Goal: Complete application form: Complete application form

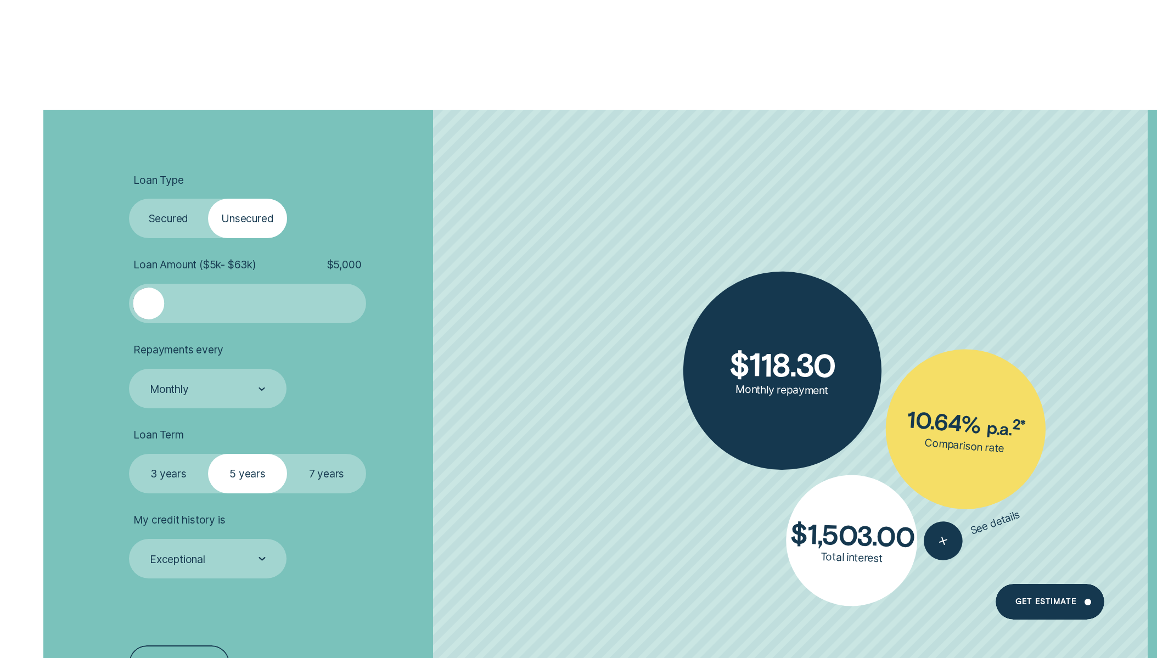
scroll to position [2466, 0]
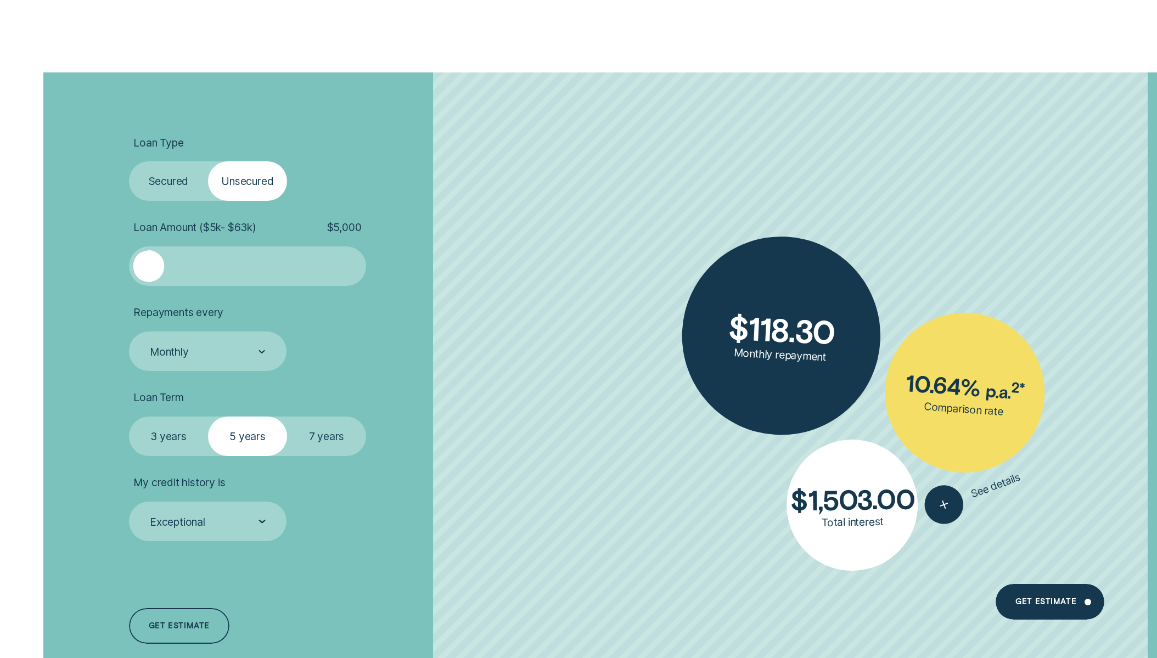
click at [159, 179] on label "Secured" at bounding box center [168, 181] width 79 height 40
click at [129, 161] on input "Secured" at bounding box center [129, 161] width 0 height 0
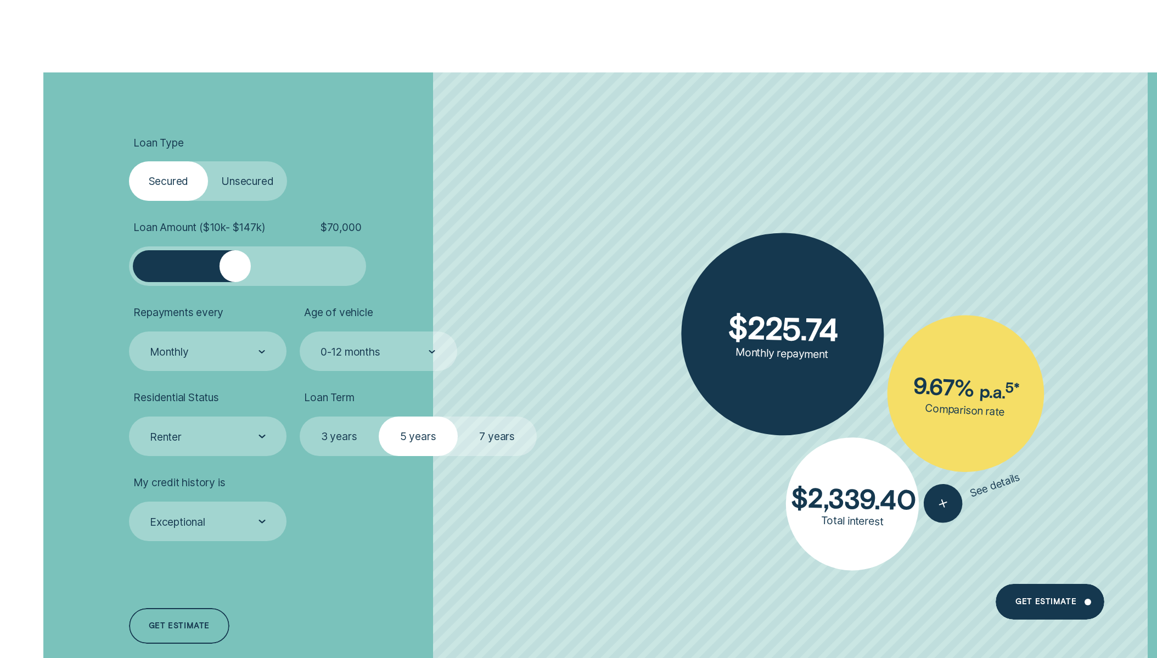
drag, startPoint x: 154, startPoint y: 267, endPoint x: 235, endPoint y: 272, distance: 81.4
click at [235, 272] on div at bounding box center [236, 266] width 32 height 32
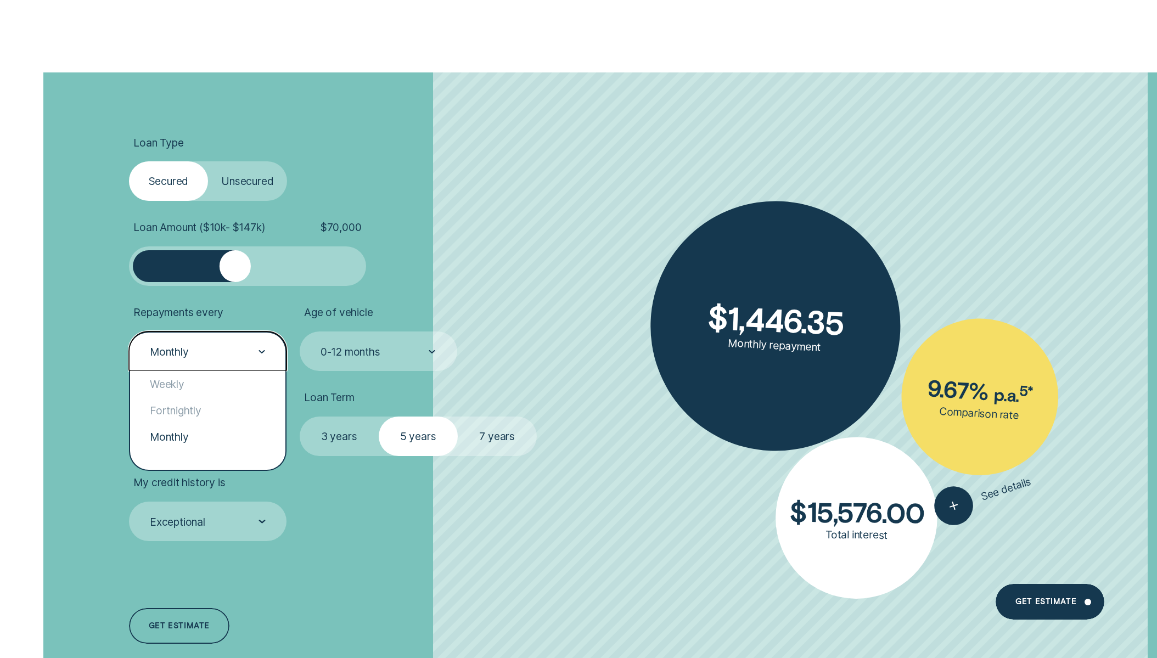
click at [262, 350] on icon at bounding box center [262, 352] width 7 height 4
click at [233, 381] on div "Weekly" at bounding box center [207, 384] width 155 height 26
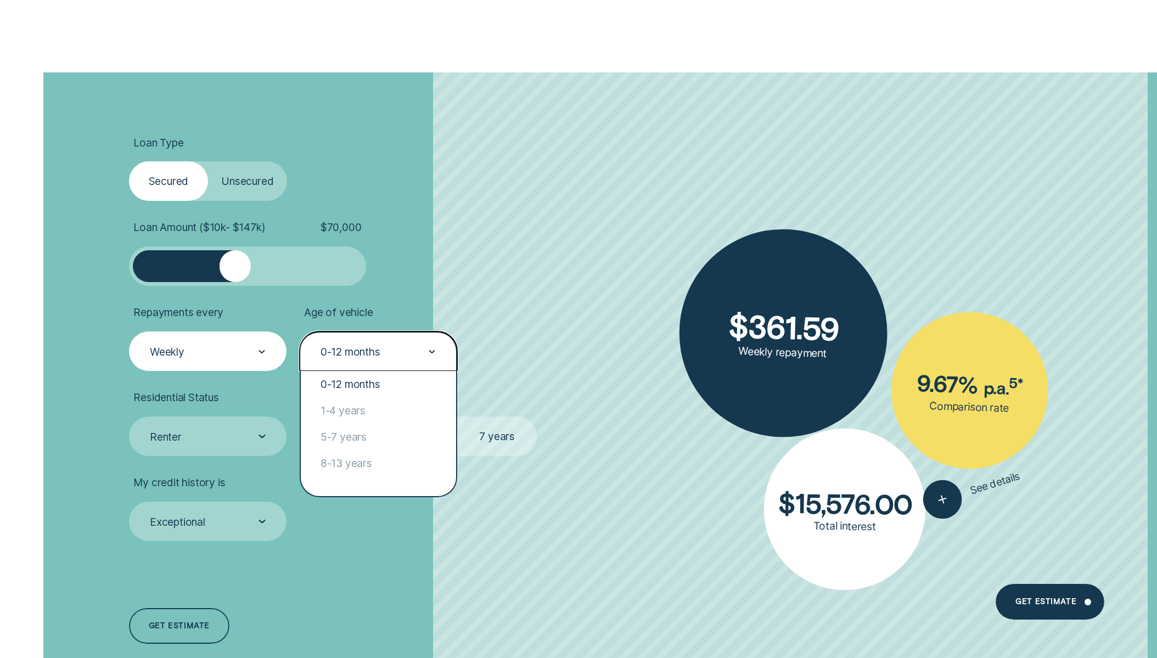
click at [398, 353] on div "0-12 months" at bounding box center [377, 352] width 117 height 14
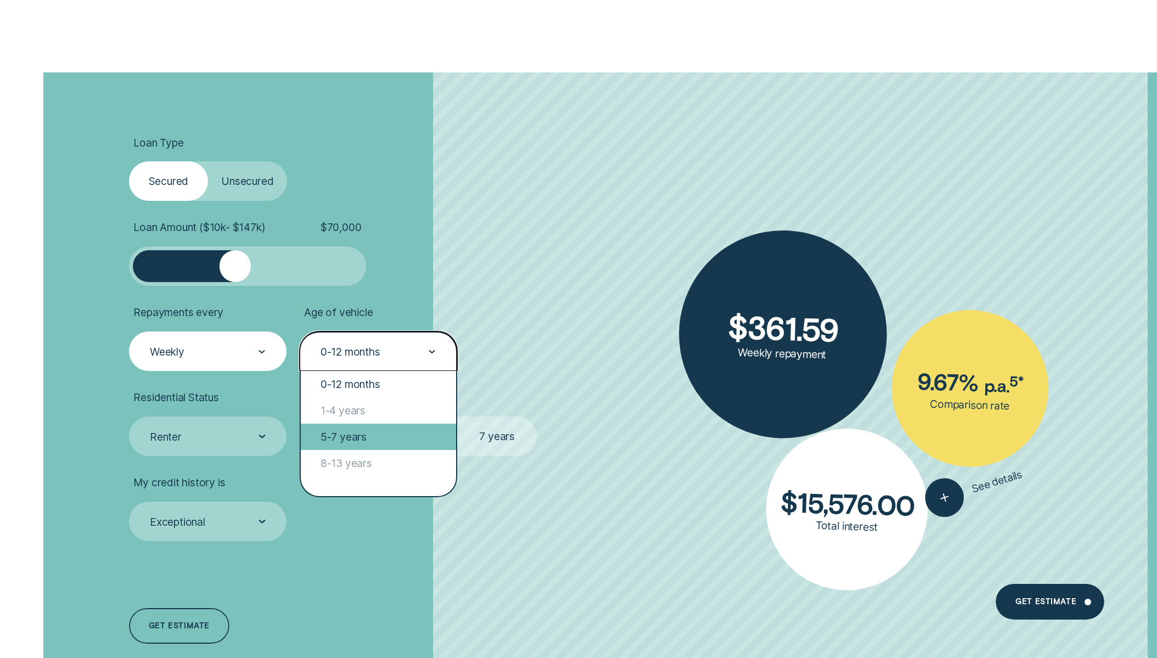
click at [367, 441] on div "5-7 years" at bounding box center [378, 437] width 155 height 26
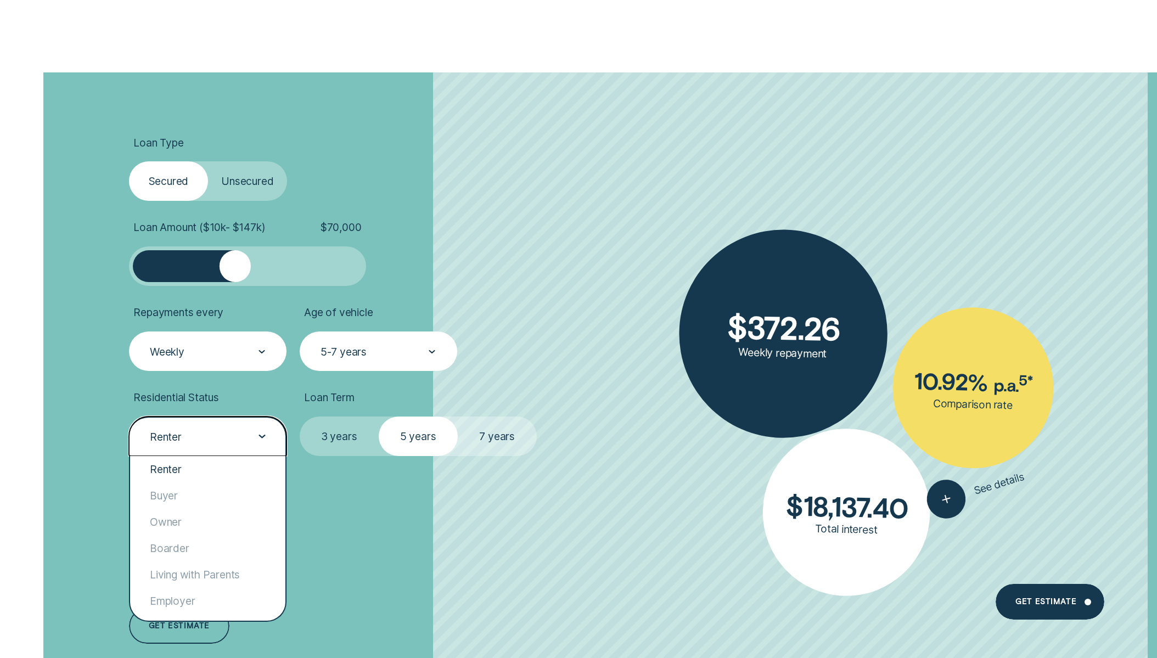
click at [262, 432] on div at bounding box center [262, 437] width 7 height 38
click at [227, 514] on div "Owner" at bounding box center [207, 522] width 155 height 26
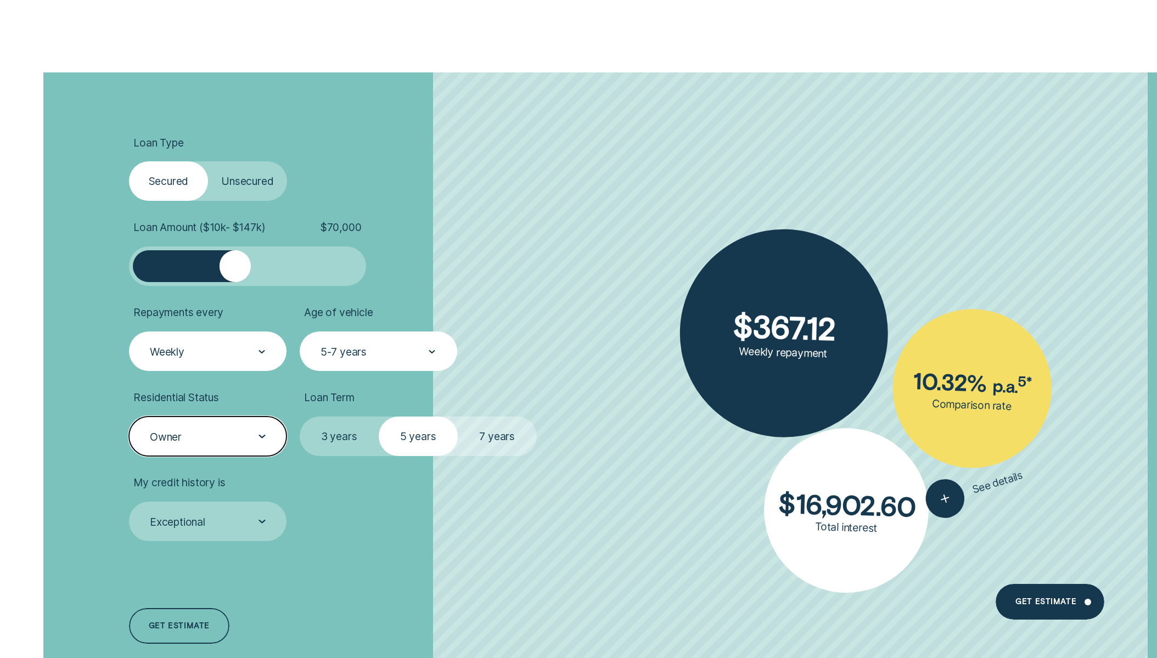
click at [491, 437] on label "7 years" at bounding box center [497, 437] width 79 height 40
click at [458, 417] on input "7 years" at bounding box center [458, 417] width 0 height 0
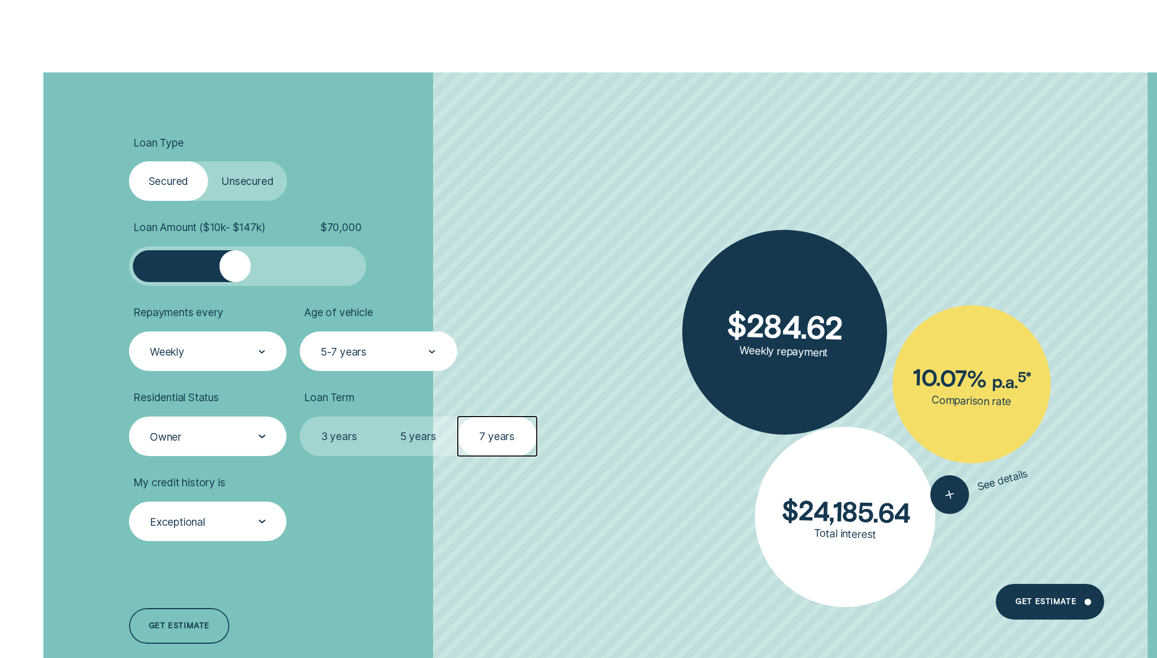
click at [260, 516] on div at bounding box center [262, 522] width 7 height 38
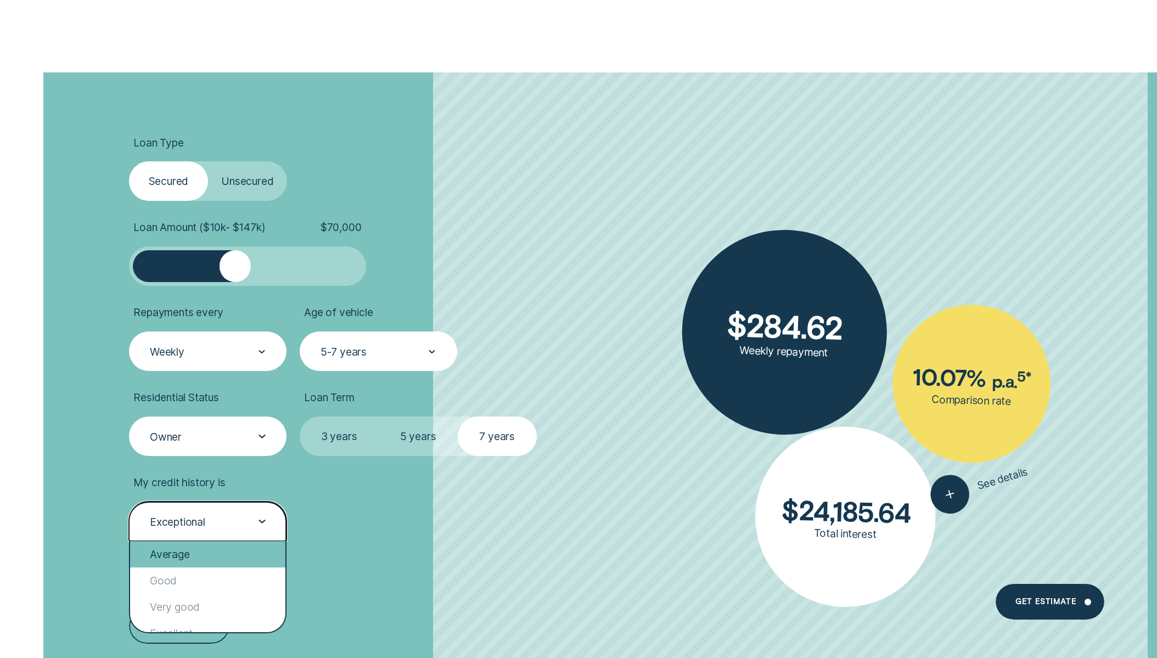
click at [221, 555] on div "Average" at bounding box center [207, 554] width 155 height 26
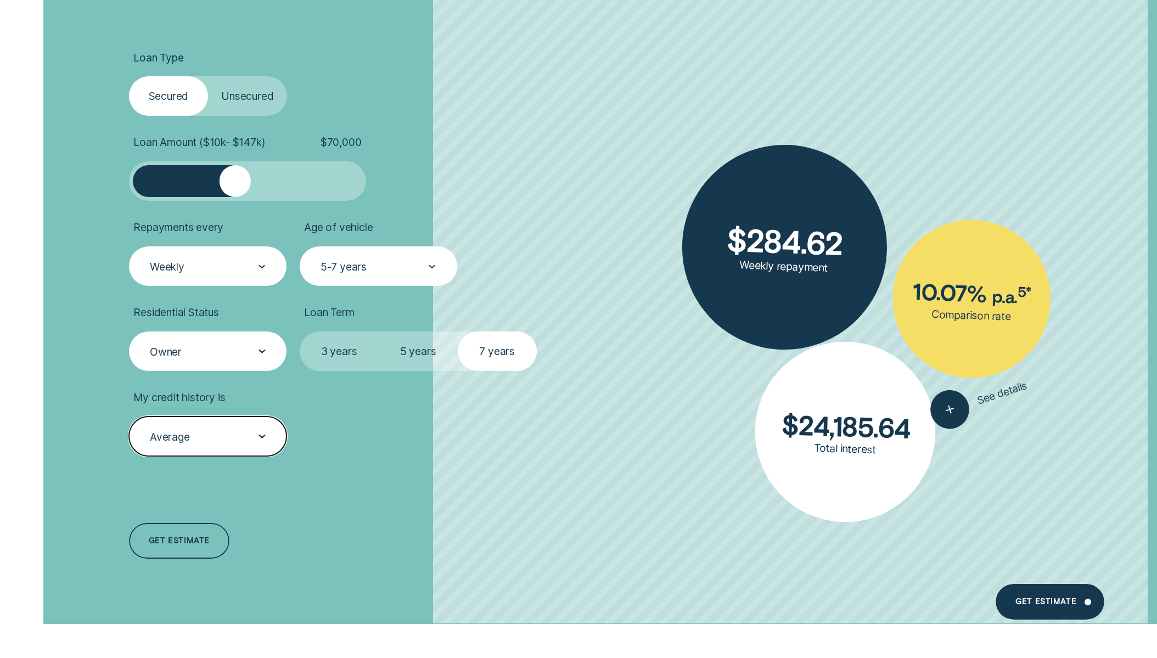
scroll to position [2548, 0]
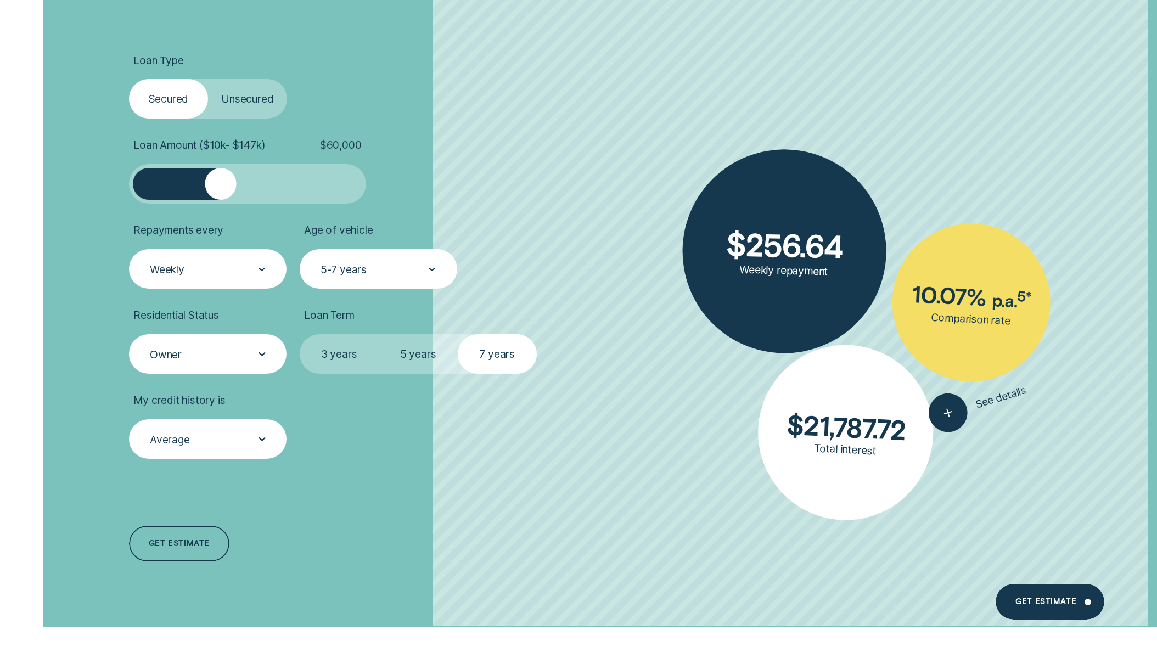
drag, startPoint x: 239, startPoint y: 188, endPoint x: 221, endPoint y: 188, distance: 17.6
click at [221, 188] on div at bounding box center [221, 184] width 32 height 32
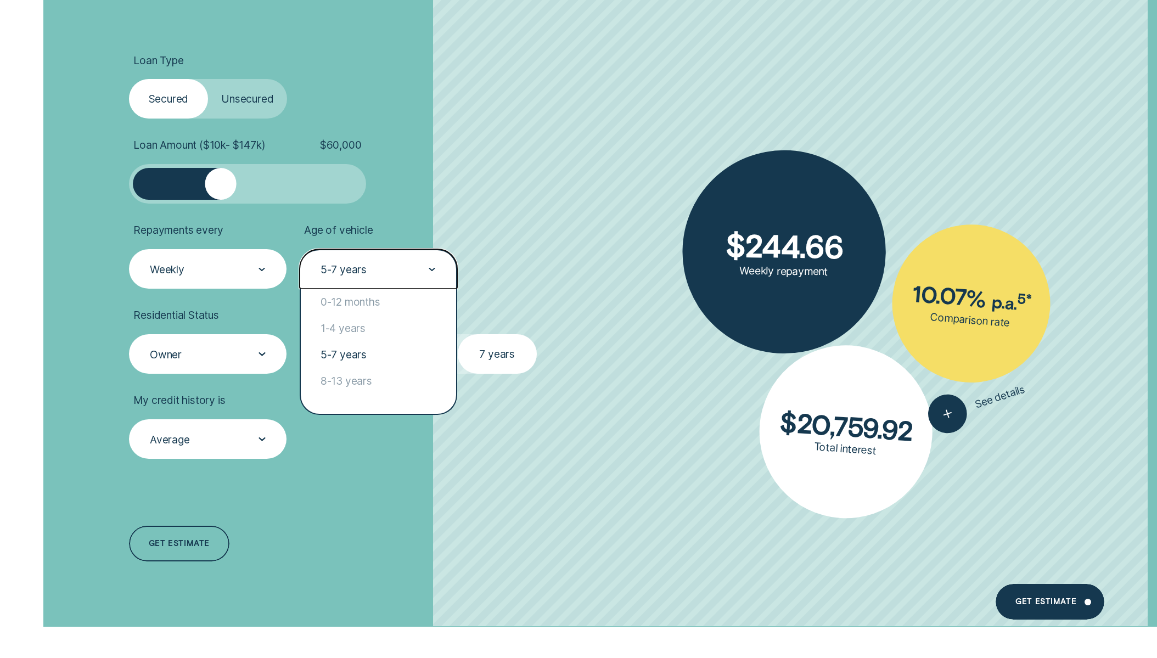
click at [423, 269] on div "5-7 years" at bounding box center [377, 269] width 117 height 14
click at [340, 380] on div "8-13 years" at bounding box center [378, 381] width 155 height 26
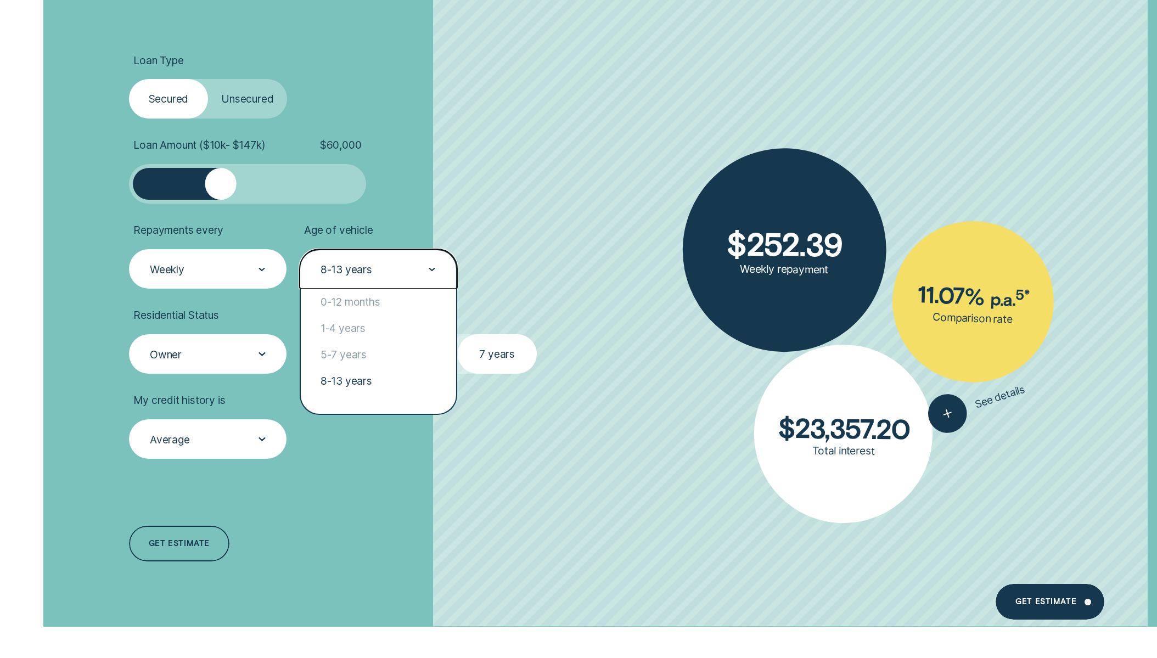
click at [431, 266] on div at bounding box center [432, 269] width 7 height 38
click at [361, 326] on div "1-4 years" at bounding box center [378, 328] width 155 height 26
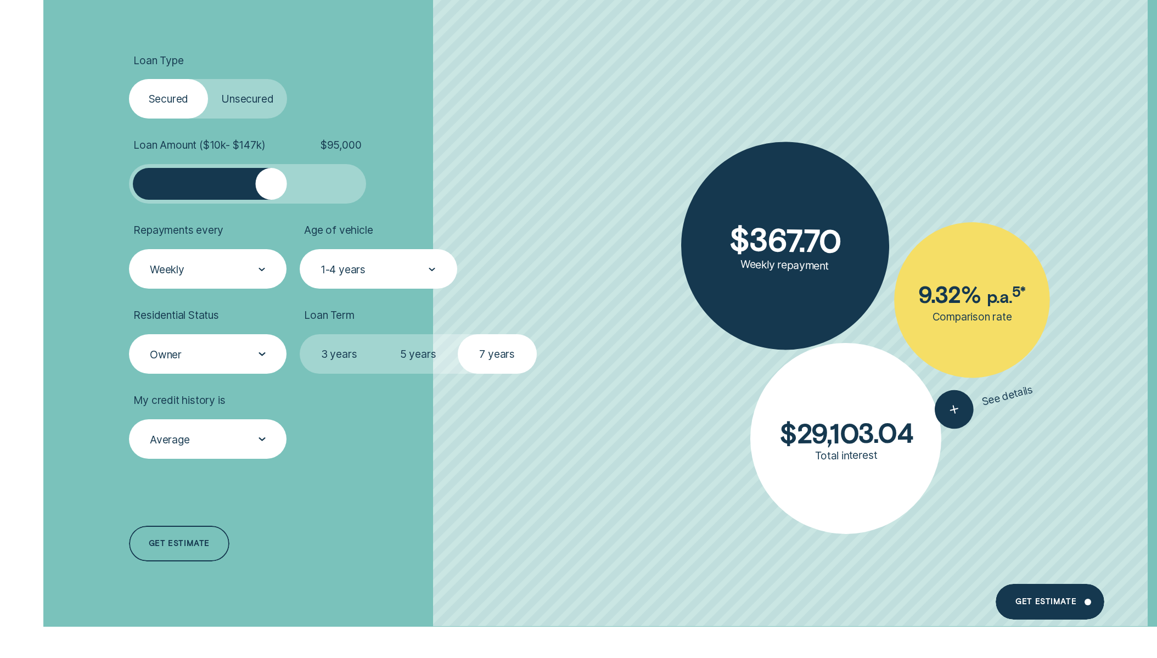
drag, startPoint x: 221, startPoint y: 187, endPoint x: 271, endPoint y: 187, distance: 49.4
click at [271, 187] on div at bounding box center [271, 184] width 32 height 32
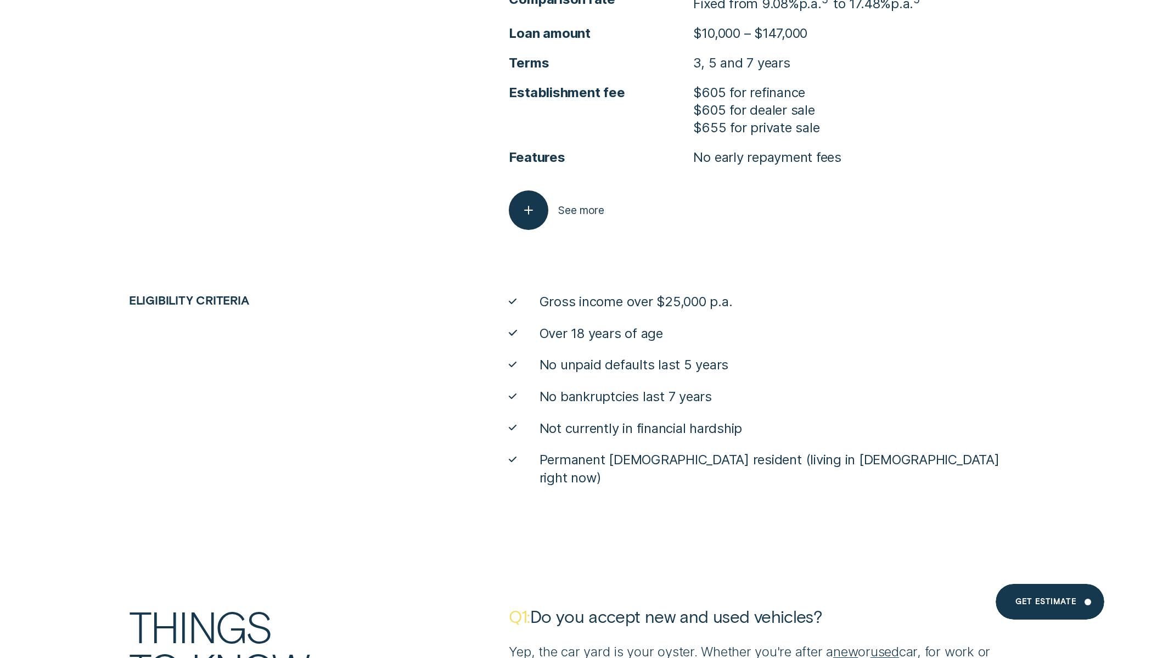
scroll to position [5369, 0]
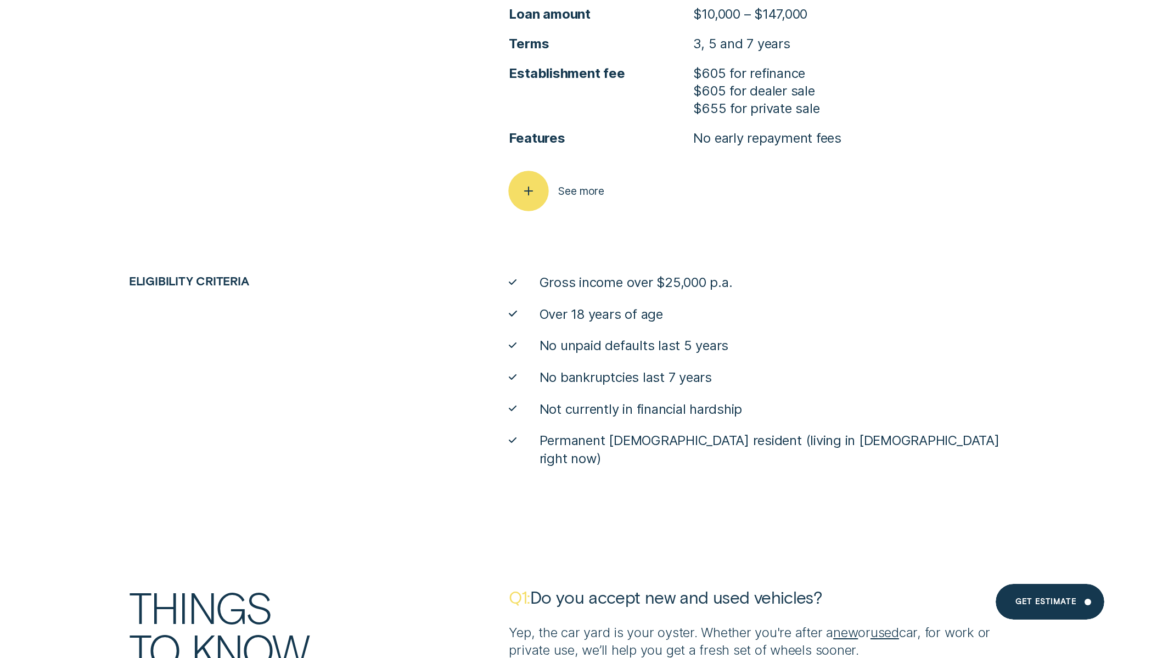
click at [575, 186] on span "See more" at bounding box center [581, 190] width 46 height 13
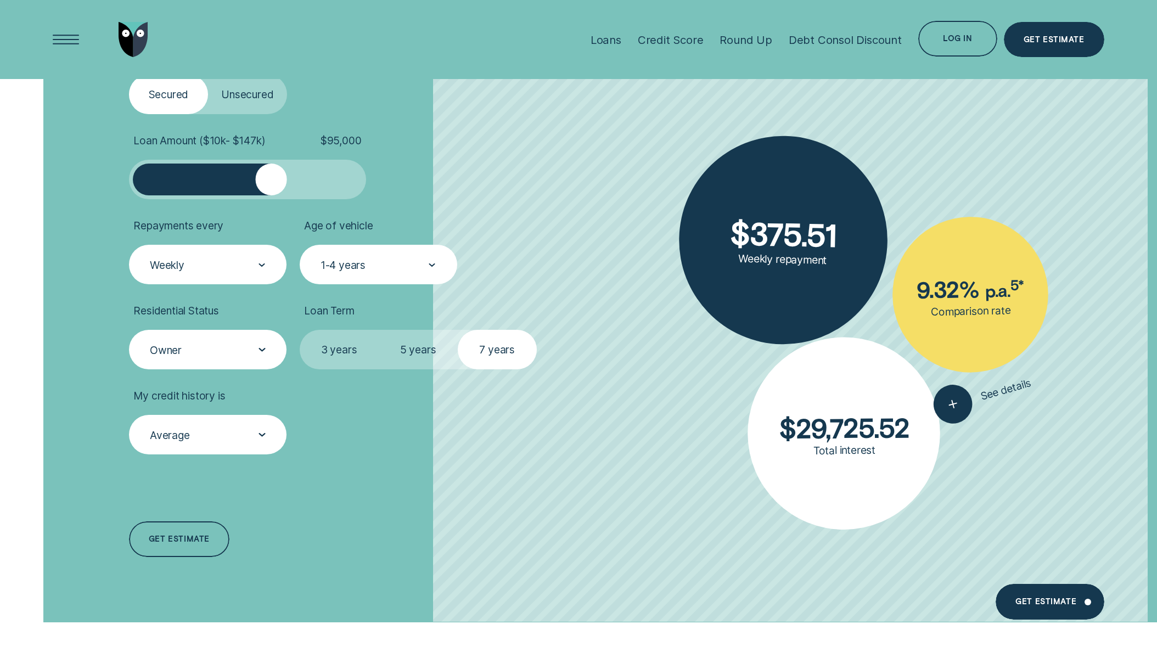
scroll to position [2552, 0]
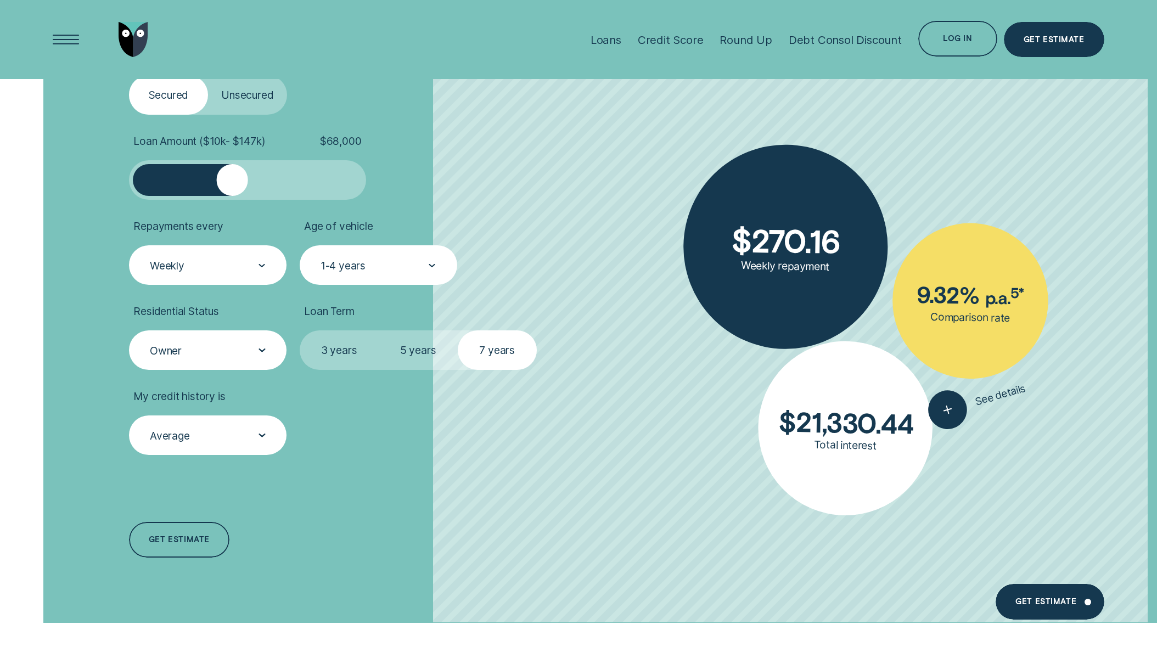
drag, startPoint x: 268, startPoint y: 182, endPoint x: 232, endPoint y: 178, distance: 36.4
click at [232, 178] on div at bounding box center [233, 180] width 32 height 32
click at [228, 178] on div at bounding box center [228, 180] width 32 height 32
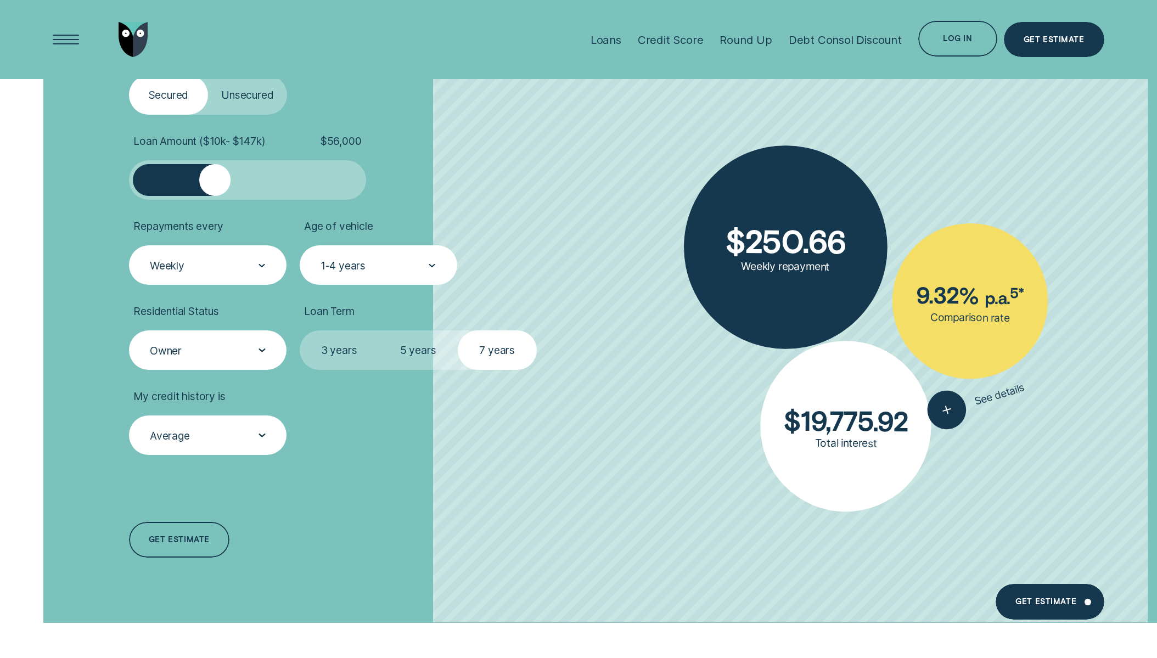
drag, startPoint x: 228, startPoint y: 178, endPoint x: 215, endPoint y: 178, distance: 13.7
click at [215, 178] on div at bounding box center [215, 180] width 32 height 32
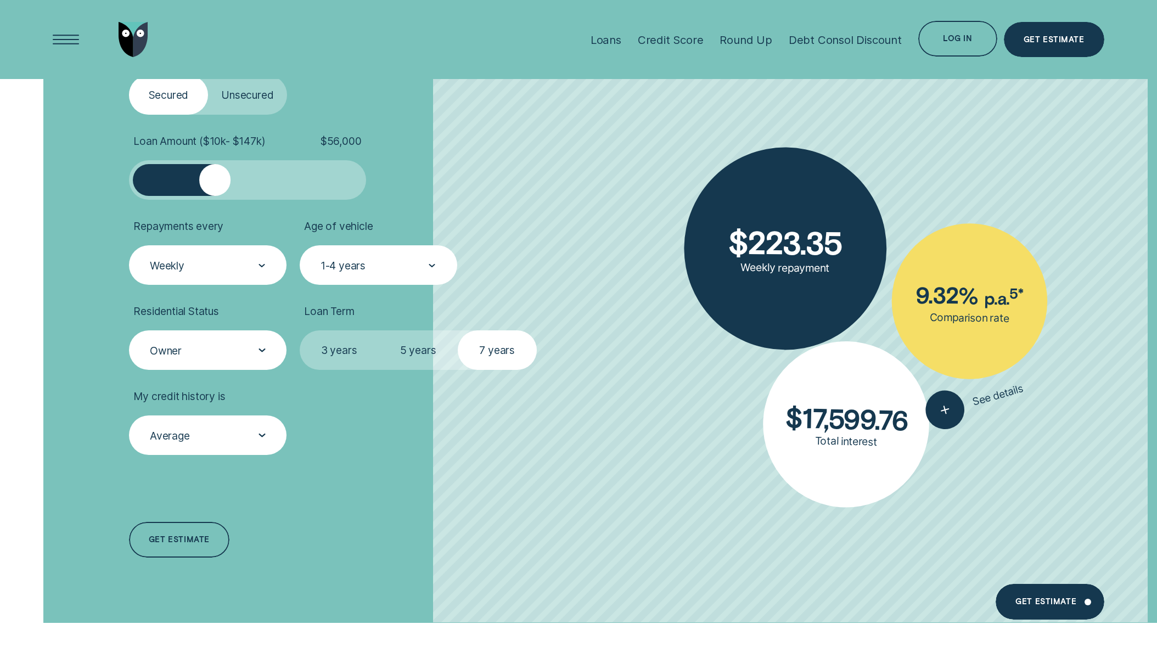
click at [263, 435] on icon at bounding box center [261, 435] width 5 height 2
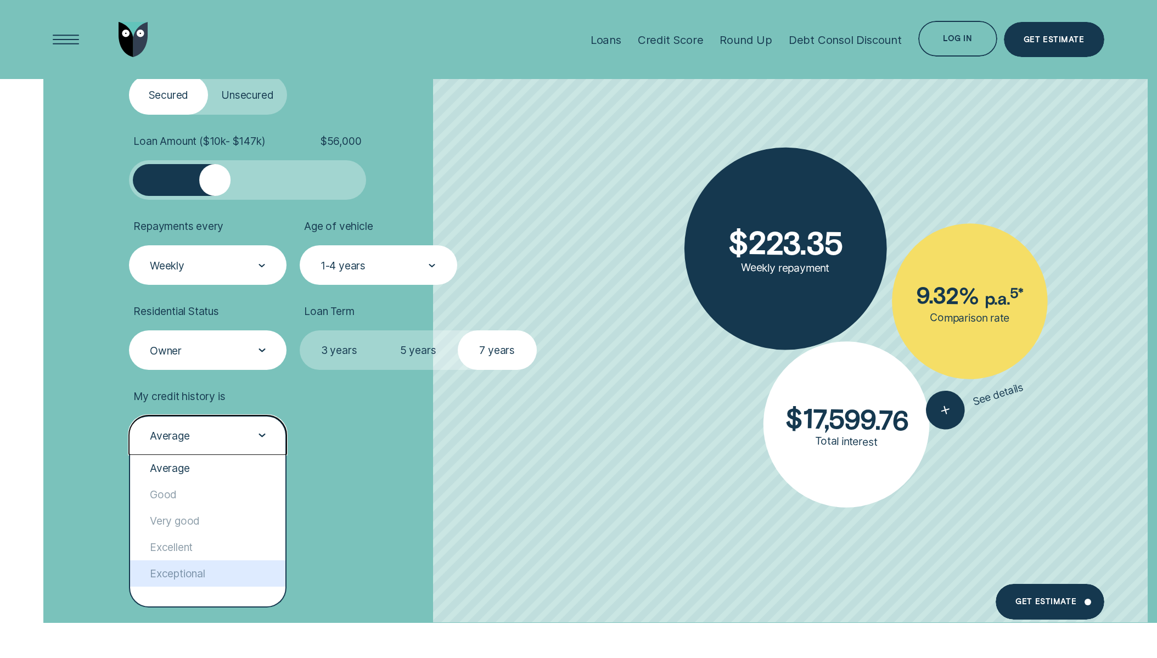
click at [192, 577] on div "Exceptional" at bounding box center [207, 573] width 155 height 26
drag, startPoint x: 262, startPoint y: 430, endPoint x: 259, endPoint y: 437, distance: 7.6
click at [262, 430] on div at bounding box center [262, 436] width 7 height 38
click at [207, 544] on div "Excellent" at bounding box center [207, 547] width 155 height 26
click at [255, 429] on div "Excellent" at bounding box center [207, 436] width 117 height 14
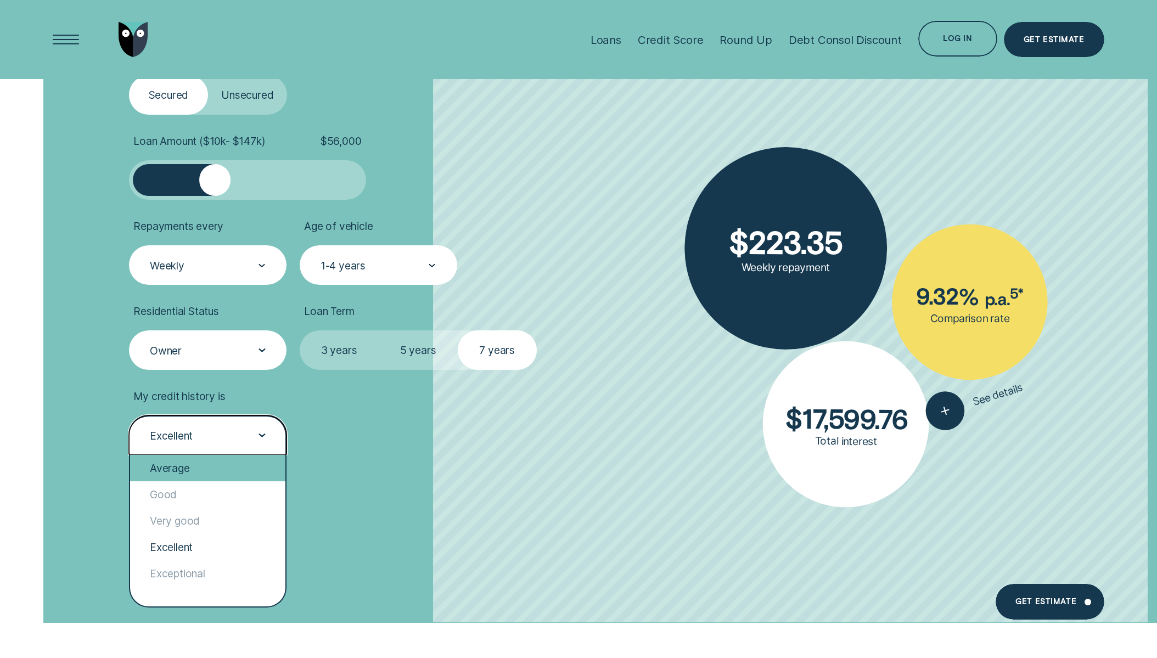
click at [220, 473] on div "Average" at bounding box center [207, 468] width 155 height 26
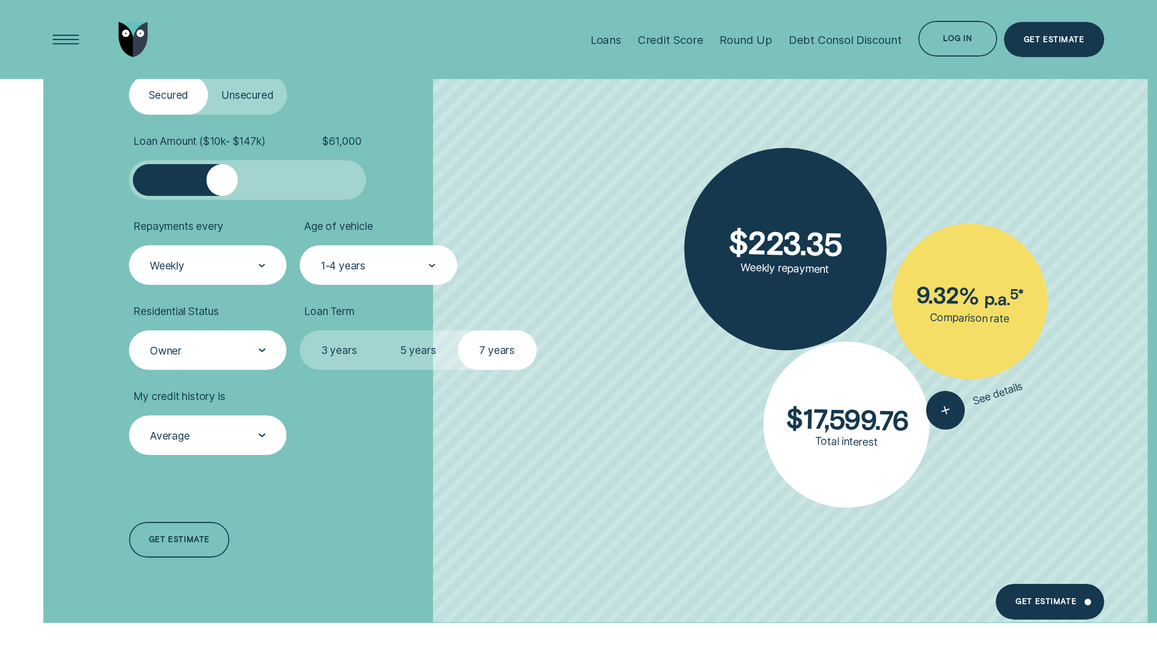
drag, startPoint x: 212, startPoint y: 177, endPoint x: 222, endPoint y: 178, distance: 10.4
click at [222, 178] on div at bounding box center [222, 180] width 32 height 32
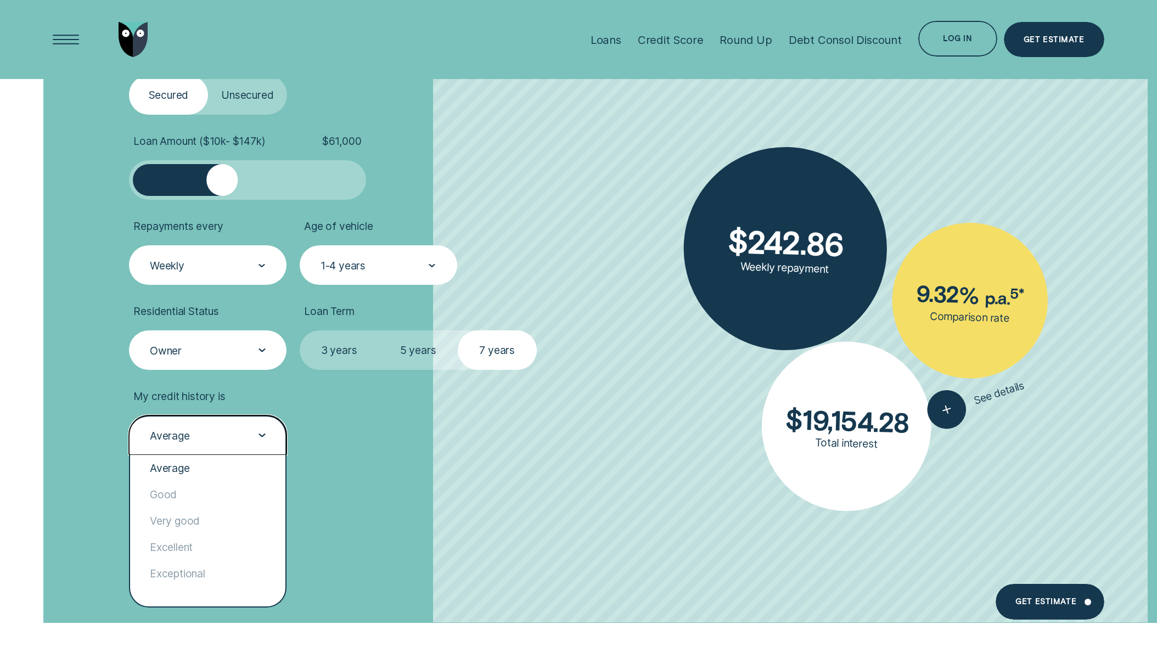
click at [263, 429] on div at bounding box center [262, 436] width 7 height 38
click at [228, 553] on div "Excellent" at bounding box center [207, 547] width 155 height 26
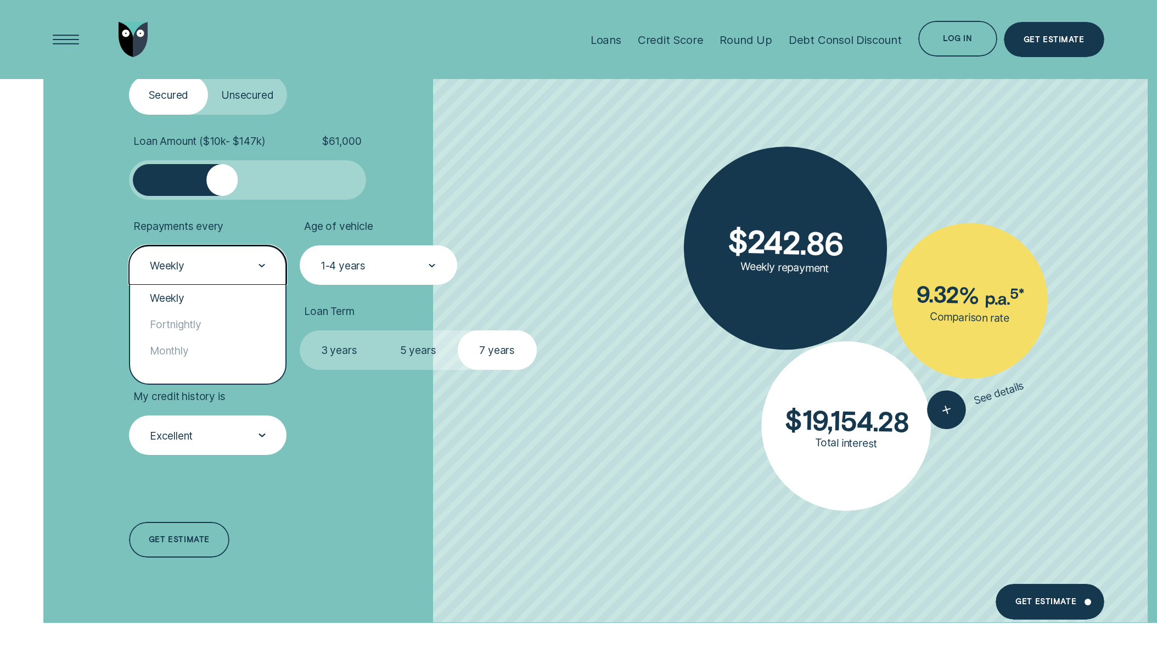
click at [263, 264] on icon at bounding box center [262, 266] width 7 height 4
click at [232, 326] on div "Fortnightly" at bounding box center [207, 324] width 155 height 26
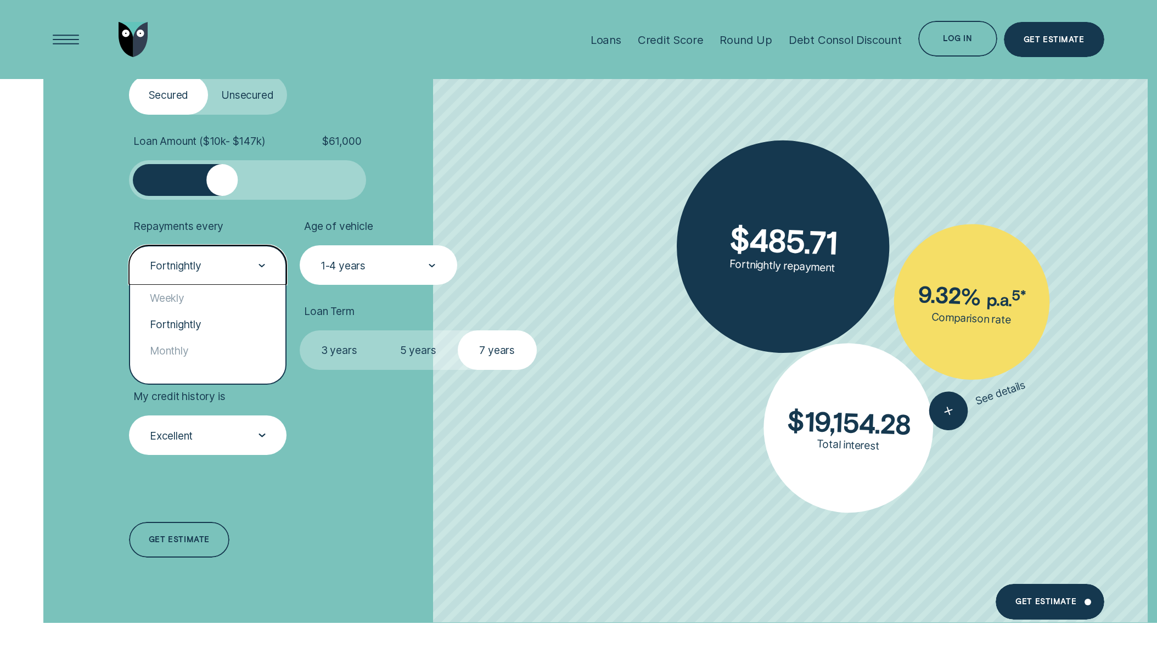
click at [261, 267] on div at bounding box center [262, 265] width 7 height 38
click at [246, 344] on div "Monthly" at bounding box center [207, 351] width 155 height 26
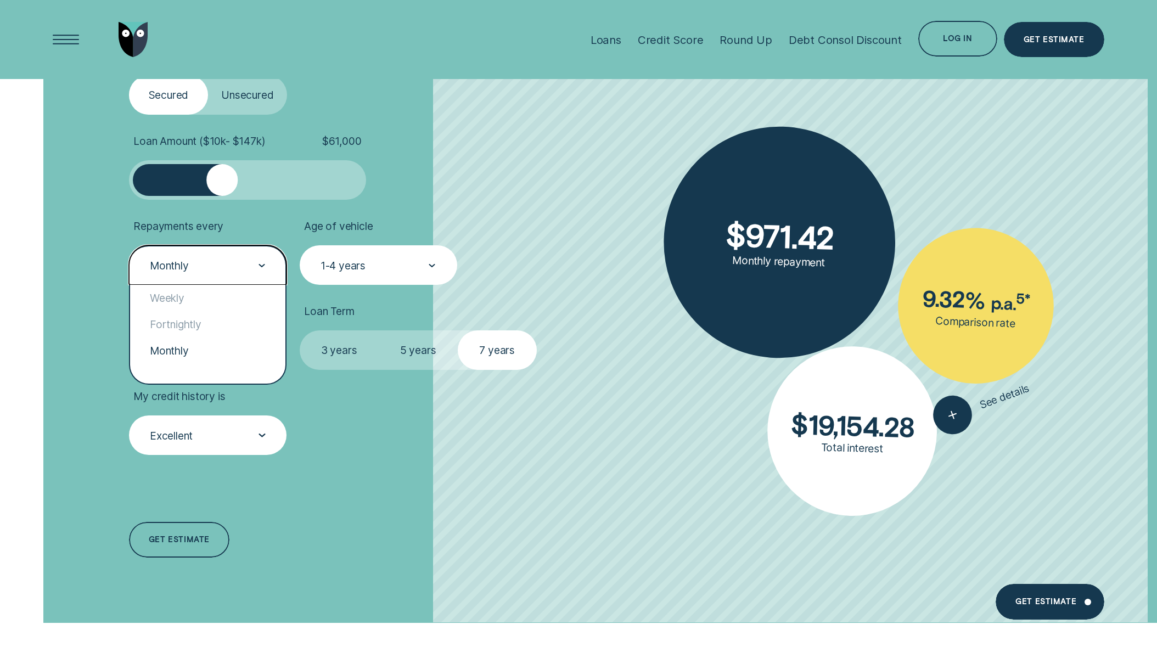
click at [265, 268] on div at bounding box center [262, 265] width 7 height 38
click at [254, 288] on div "Weekly" at bounding box center [207, 298] width 155 height 26
